Goal: Information Seeking & Learning: Learn about a topic

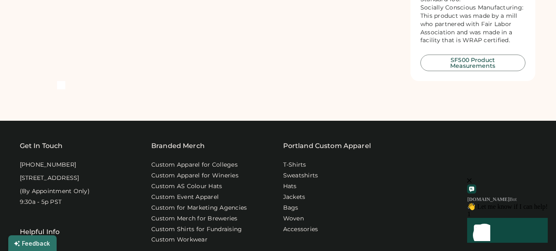
scroll to position [661, 0]
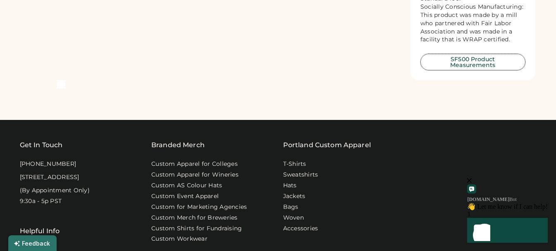
click at [489, 70] on button "SF500 Product Measurements" at bounding box center [472, 62] width 105 height 17
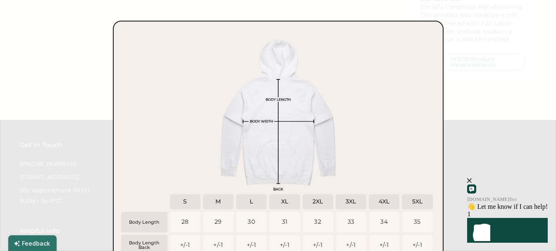
click at [381, 81] on div "Body Length Body Length Back Chest Width (Laid Flat) Sleeve Length (From Center…" at bounding box center [278, 172] width 314 height 286
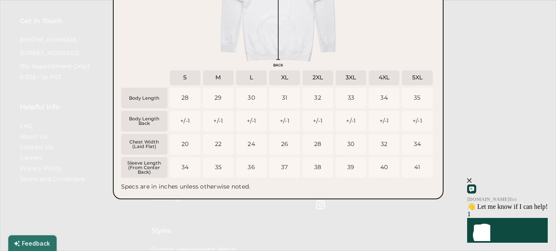
scroll to position [744, 0]
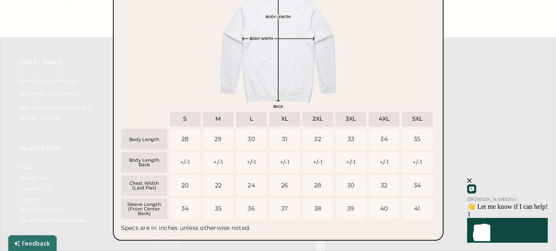
drag, startPoint x: 538, startPoint y: 191, endPoint x: 950, endPoint y: 338, distance: 437.1
click at [471, 183] on icon "close" at bounding box center [469, 180] width 5 height 5
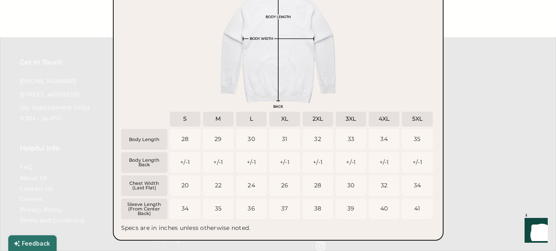
drag, startPoint x: 395, startPoint y: 67, endPoint x: 330, endPoint y: 41, distance: 69.9
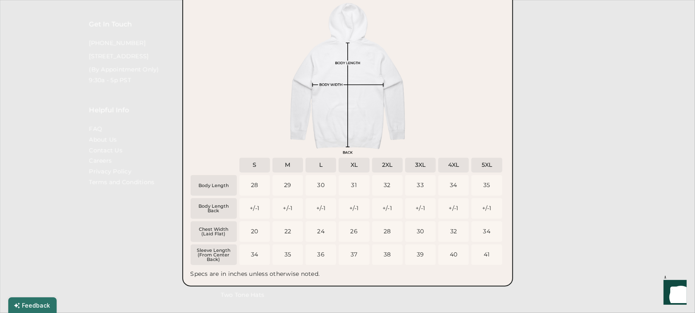
scroll to position [676, 0]
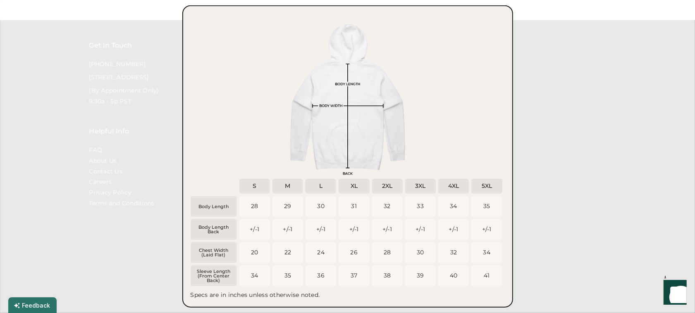
click at [555, 32] on div at bounding box center [347, 156] width 695 height 313
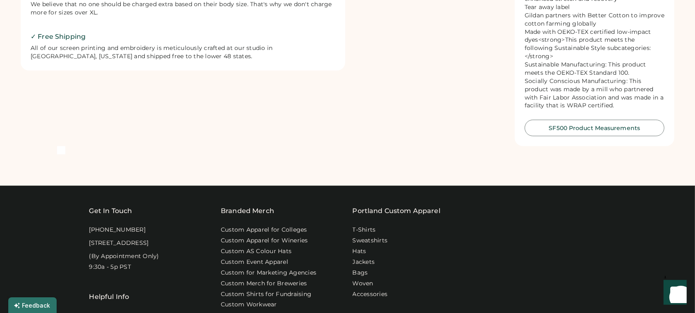
scroll to position [517, 0]
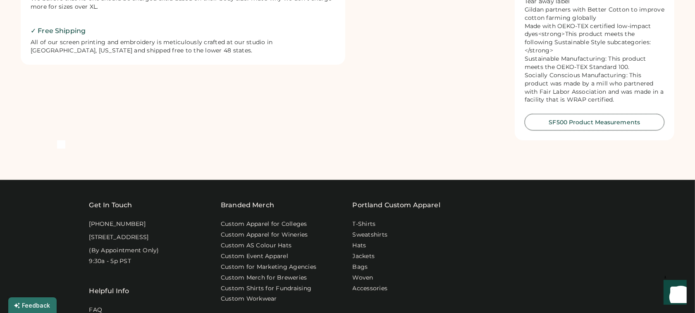
click at [550, 114] on button "SF500 Product Measurements" at bounding box center [594, 122] width 140 height 17
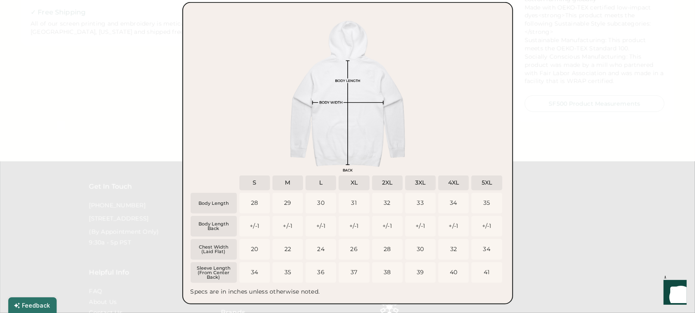
scroll to position [529, 0]
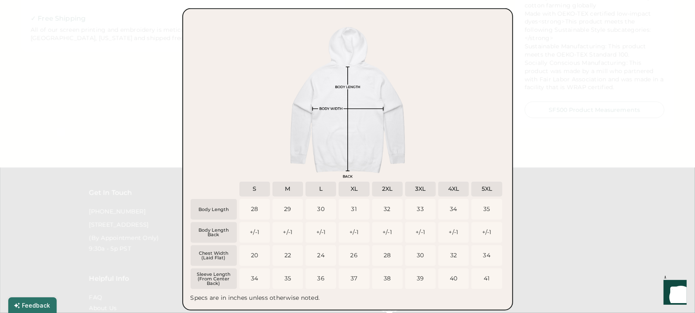
drag, startPoint x: 178, startPoint y: 6, endPoint x: 434, endPoint y: 135, distance: 287.2
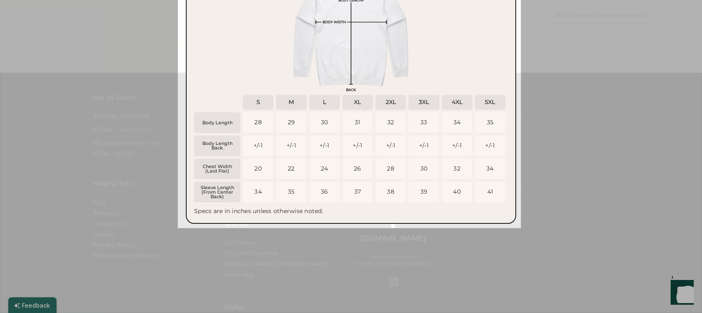
scroll to position [517, 0]
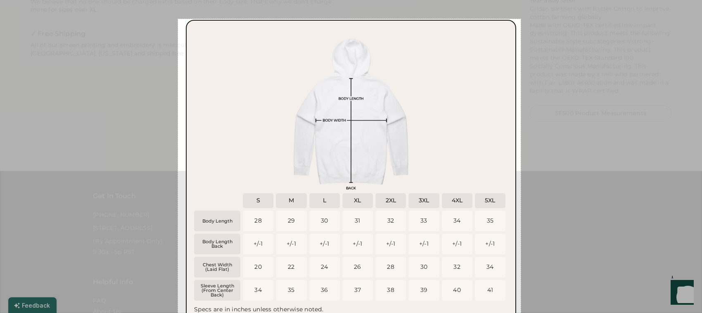
drag, startPoint x: 178, startPoint y: 3, endPoint x: 517, endPoint y: 224, distance: 404.7
click at [517, 224] on div "830 X 744" at bounding box center [351, 42] width 702 height 1118
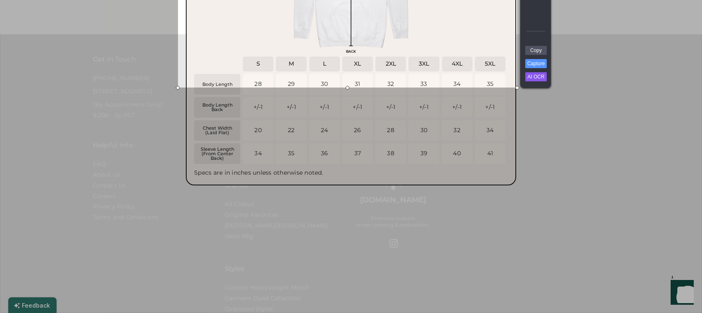
scroll to position [672, 0]
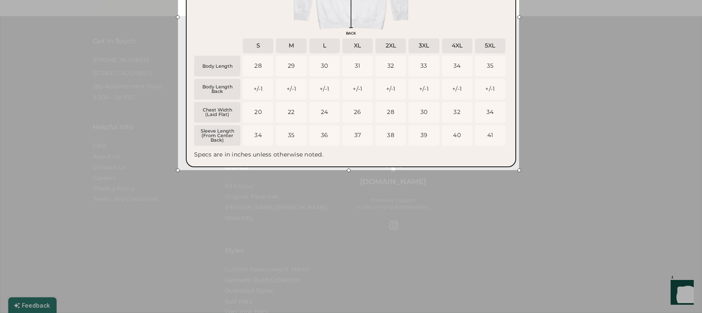
drag, startPoint x: 516, startPoint y: 67, endPoint x: 518, endPoint y: 168, distance: 100.8
click at [518, 169] on div at bounding box center [520, 171] width 4 height 4
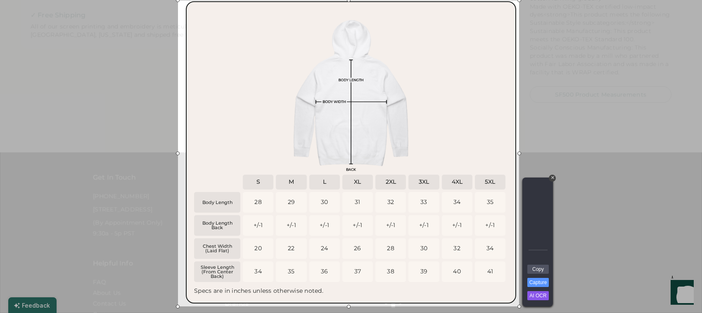
click at [543, 250] on link "Capture" at bounding box center [538, 282] width 21 height 9
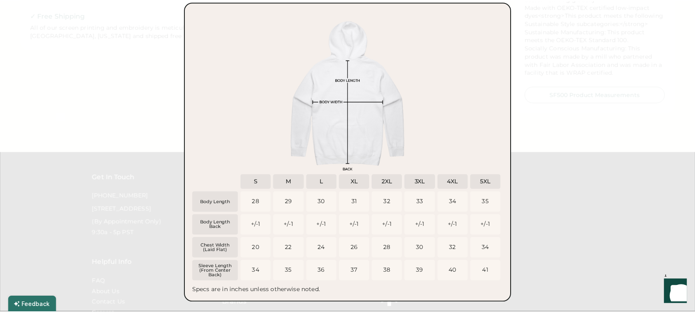
scroll to position [532, 0]
